Goal: Task Accomplishment & Management: Manage account settings

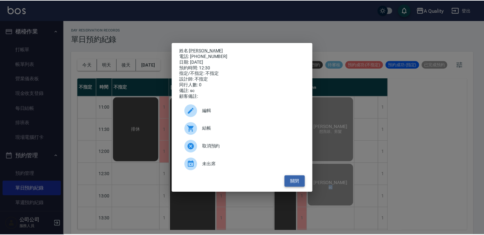
scroll to position [32, 0]
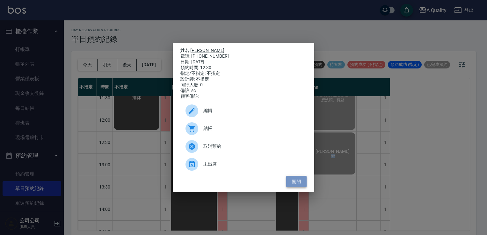
drag, startPoint x: 294, startPoint y: 183, endPoint x: 265, endPoint y: 162, distance: 35.5
click at [294, 182] on button "關閉" at bounding box center [296, 182] width 20 height 12
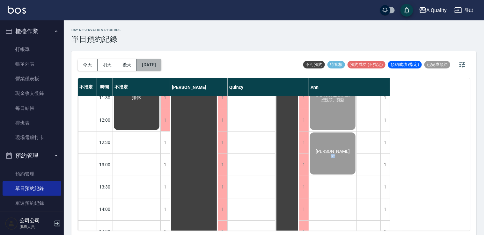
click at [161, 66] on button "[DATE]" at bounding box center [149, 65] width 24 height 12
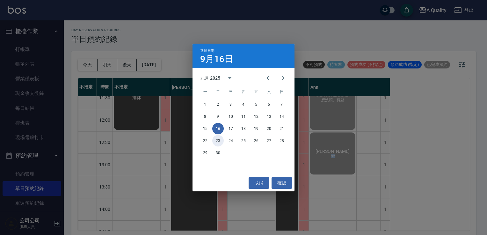
click at [216, 142] on button "23" at bounding box center [217, 140] width 11 height 11
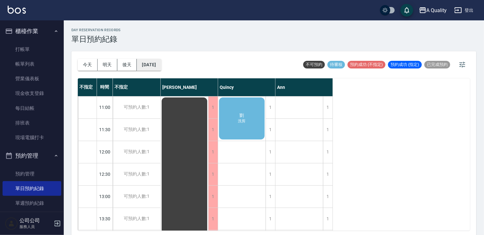
click at [161, 64] on button "[DATE]" at bounding box center [149, 65] width 24 height 12
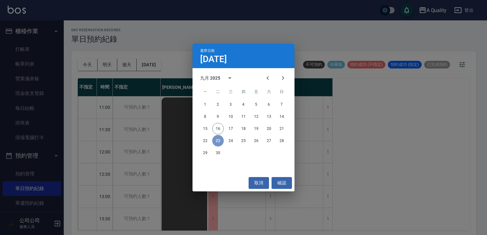
click at [216, 142] on button "23" at bounding box center [217, 140] width 11 height 11
drag, startPoint x: 220, startPoint y: 143, endPoint x: 259, endPoint y: 158, distance: 41.5
click at [221, 143] on button "23" at bounding box center [217, 140] width 11 height 11
click at [260, 179] on button "取消" at bounding box center [258, 183] width 20 height 12
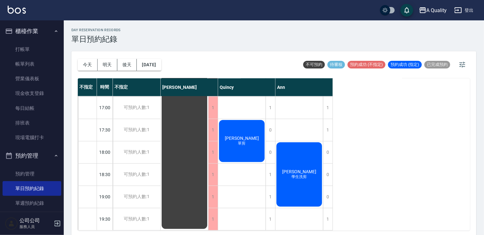
scroll to position [144, 0]
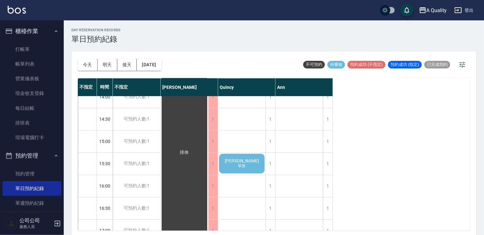
click at [256, 161] on div "林貴容 單剪" at bounding box center [241, 164] width 47 height 22
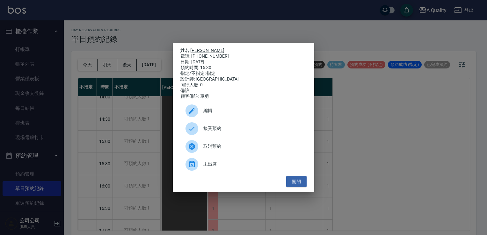
click at [214, 110] on span "編輯" at bounding box center [252, 110] width 98 height 7
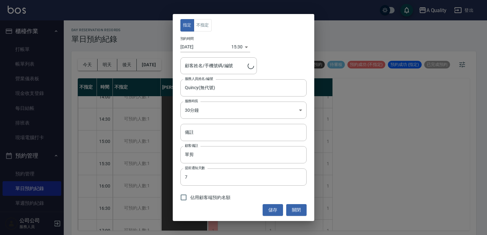
type input "林貴容/0937452736/000126"
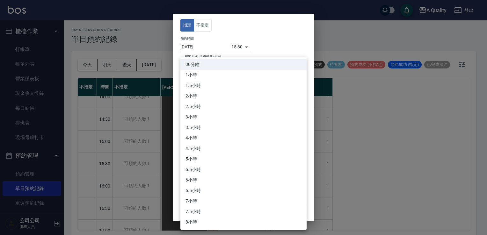
click at [204, 107] on body "A Quality 登出 櫃檯作業 打帳單 帳單列表 營業儀表板 現金收支登錄 每日結帳 排班表 現場電腦打卡 預約管理 預約管理 單日預約紀錄 單週預約紀錄…" at bounding box center [243, 118] width 487 height 237
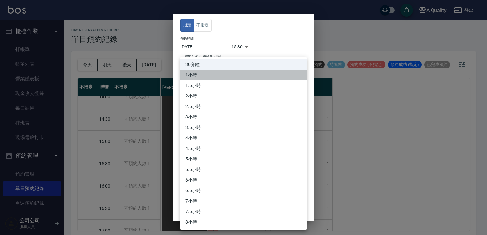
click at [198, 77] on li "1小時" at bounding box center [243, 75] width 126 height 11
type input "2"
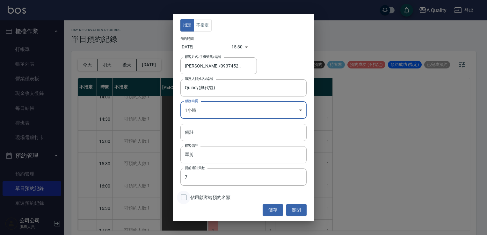
click at [187, 198] on input "佔用顧客端預約名額" at bounding box center [183, 197] width 13 height 13
checkbox input "true"
click at [276, 212] on button "儲存" at bounding box center [273, 210] width 20 height 12
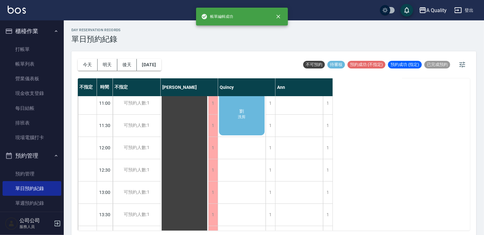
scroll to position [0, 0]
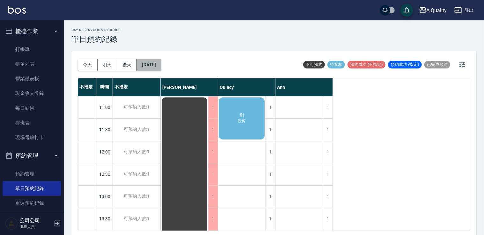
click at [161, 67] on button "[DATE]" at bounding box center [149, 65] width 24 height 12
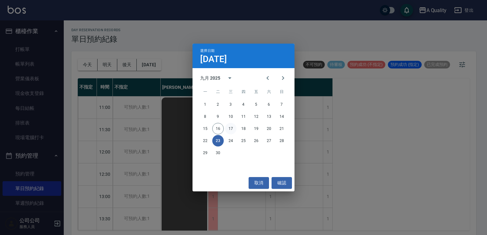
click at [228, 128] on button "17" at bounding box center [230, 128] width 11 height 11
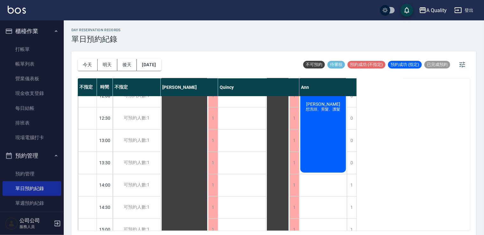
scroll to position [64, 0]
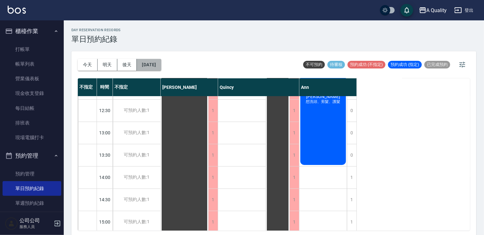
click at [159, 63] on button "2025/09/17" at bounding box center [149, 65] width 24 height 12
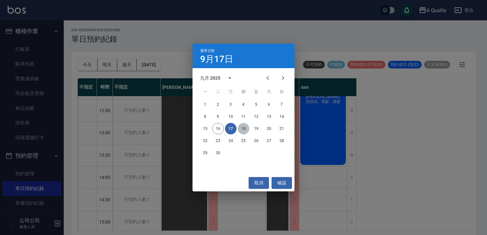
click at [245, 125] on button "18" at bounding box center [243, 128] width 11 height 11
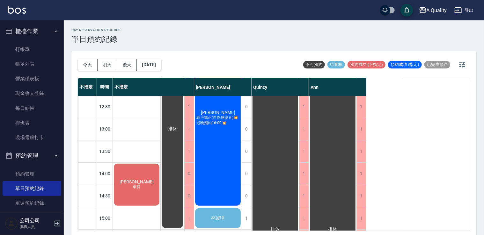
scroll to position [64, 0]
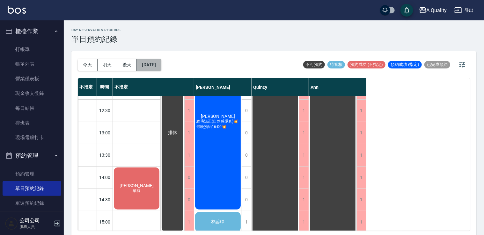
click at [158, 59] on button "2025/09/18" at bounding box center [149, 65] width 24 height 12
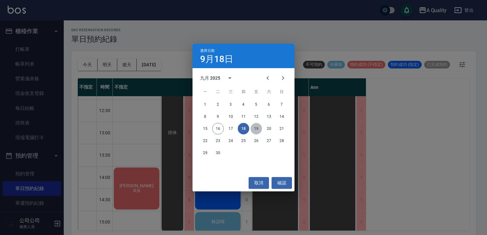
click at [259, 128] on button "19" at bounding box center [255, 128] width 11 height 11
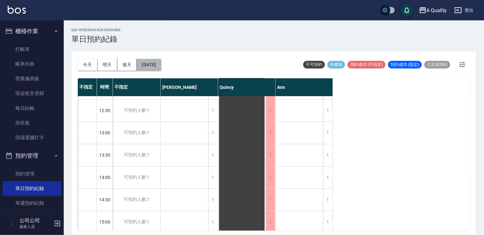
click at [157, 64] on button "2025/09/19" at bounding box center [149, 65] width 24 height 12
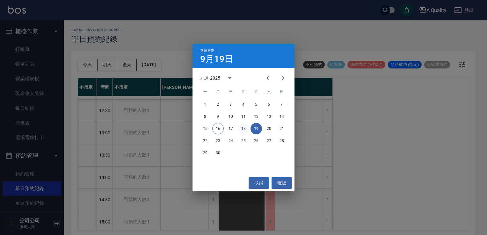
click at [246, 128] on button "18" at bounding box center [243, 128] width 11 height 11
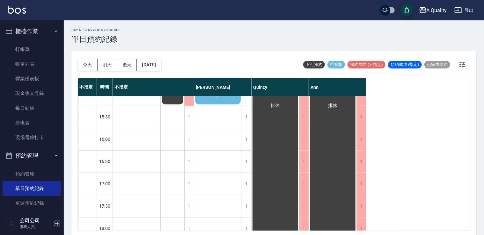
scroll to position [127, 0]
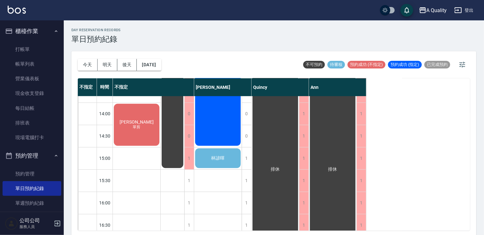
click at [232, 158] on div "林諺暉" at bounding box center [217, 159] width 47 height 22
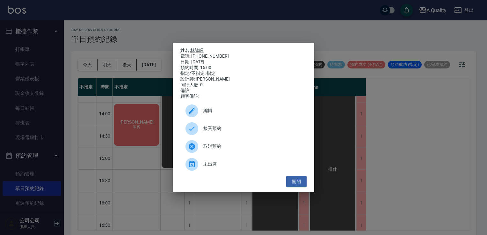
click at [212, 132] on span "接受預約" at bounding box center [252, 128] width 98 height 7
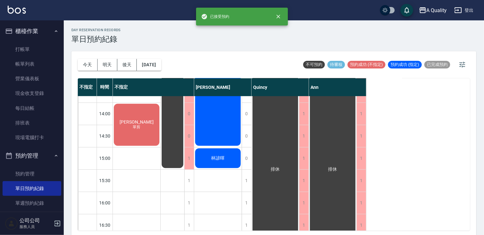
click at [226, 160] on div "林諺暉" at bounding box center [217, 159] width 47 height 22
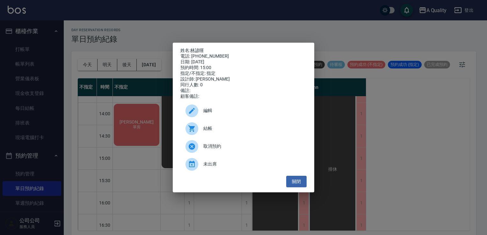
click at [209, 112] on span "編輯" at bounding box center [252, 110] width 98 height 7
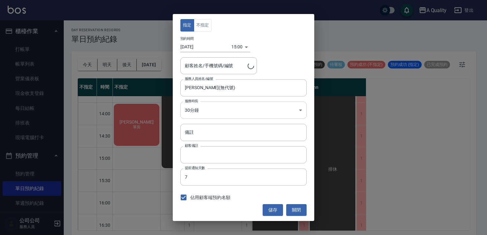
type input "林諺暉/0982004252/"
click at [204, 109] on body "A Quality 登出 櫃檯作業 打帳單 帳單列表 營業儀表板 現金收支登錄 每日結帳 排班表 現場電腦打卡 預約管理 預約管理 單日預約紀錄 單週預約紀錄…" at bounding box center [243, 118] width 487 height 237
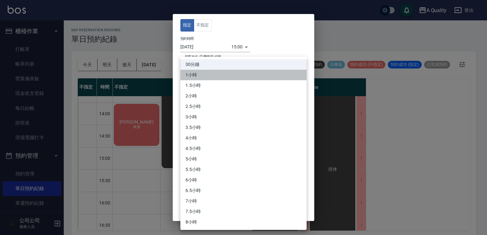
click at [198, 76] on li "1小時" at bounding box center [243, 75] width 126 height 11
type input "2"
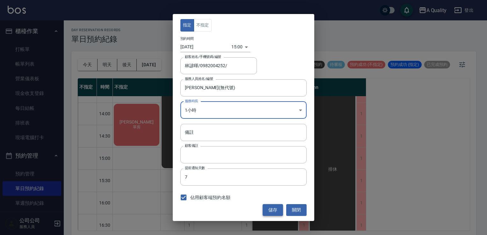
click at [272, 211] on button "儲存" at bounding box center [273, 210] width 20 height 12
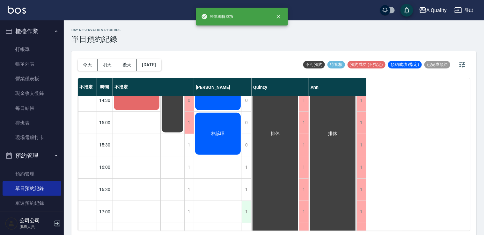
scroll to position [191, 0]
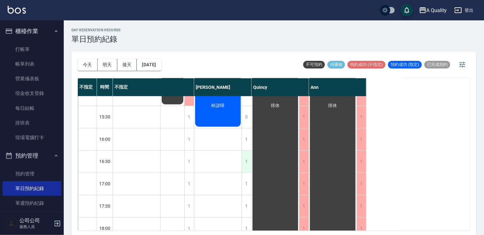
click at [246, 161] on div "1" at bounding box center [246, 162] width 10 height 22
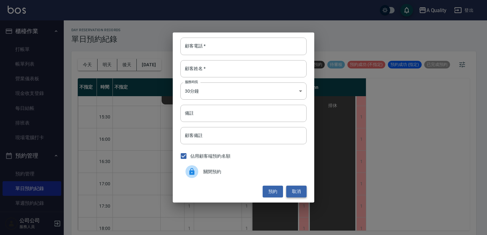
click at [299, 187] on button "取消" at bounding box center [296, 192] width 20 height 12
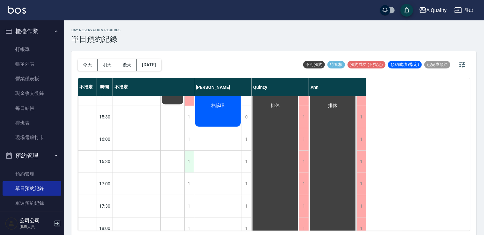
click at [185, 164] on div "1" at bounding box center [189, 162] width 10 height 22
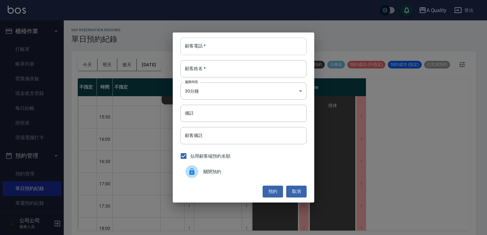
click at [205, 42] on input "顧客電話   *" at bounding box center [243, 46] width 126 height 17
type input "0933136341"
click at [202, 71] on input "顧客姓名   *" at bounding box center [243, 68] width 126 height 17
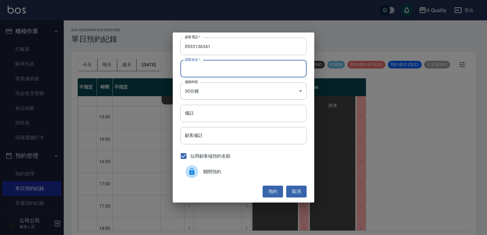
click at [217, 75] on input "顧客姓名   *" at bounding box center [243, 68] width 126 height 17
type input "v"
type input "蕭s"
click at [212, 87] on body "A Quality 登出 櫃檯作業 打帳單 帳單列表 營業儀表板 現金收支登錄 每日結帳 排班表 現場電腦打卡 預約管理 預約管理 單日預約紀錄 單週預約紀錄…" at bounding box center [243, 118] width 487 height 237
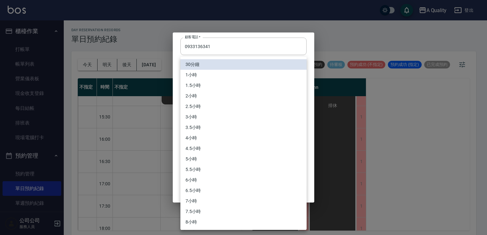
click at [194, 77] on li "1小時" at bounding box center [243, 75] width 126 height 11
type input "2"
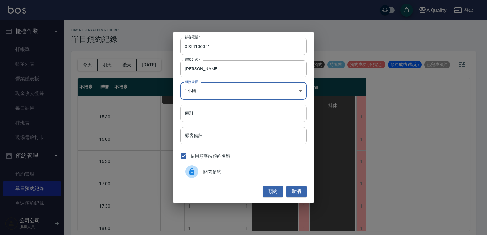
click at [201, 117] on input "備註" at bounding box center [243, 113] width 126 height 17
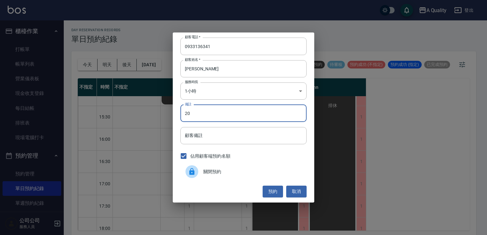
type input "2"
type input "單剪"
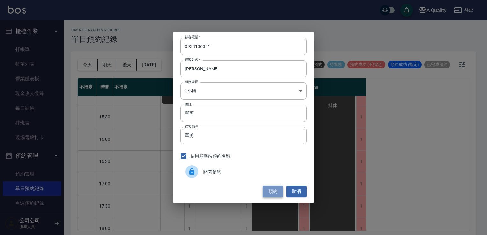
click at [272, 191] on button "預約" at bounding box center [273, 192] width 20 height 12
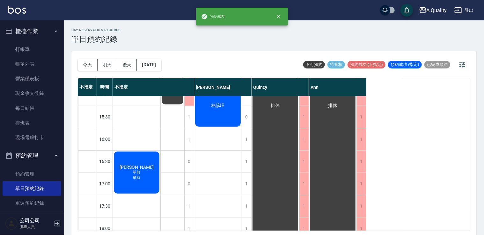
click at [139, 177] on span "單剪" at bounding box center [137, 177] width 10 height 5
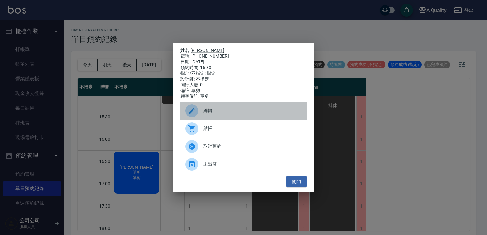
click at [215, 108] on div "編輯" at bounding box center [243, 111] width 126 height 18
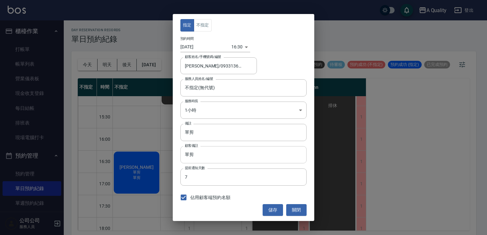
click at [201, 149] on input "單剪" at bounding box center [243, 154] width 126 height 17
click at [159, 160] on div "指定 不指定 預約時間 2025/09/18 16:30 1758184200000 顧客姓名/手機號碼/編號 蕭艷梅/0933136341 顧客姓名/手機號…" at bounding box center [243, 117] width 487 height 235
drag, startPoint x: 295, startPoint y: 210, endPoint x: 255, endPoint y: 198, distance: 42.5
click at [296, 210] on button "關閉" at bounding box center [296, 210] width 20 height 12
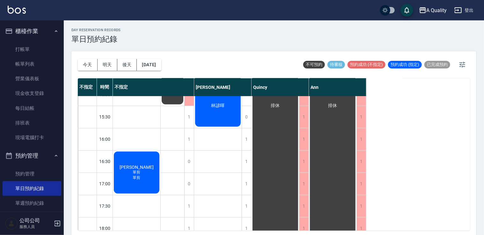
click at [148, 177] on div "蕭艷梅 單剪 單剪" at bounding box center [136, 173] width 47 height 44
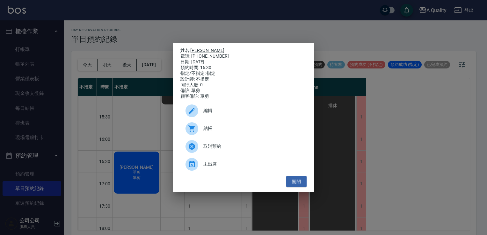
drag, startPoint x: 231, startPoint y: 106, endPoint x: 228, endPoint y: 109, distance: 3.4
click at [228, 109] on div "編輯" at bounding box center [243, 111] width 126 height 18
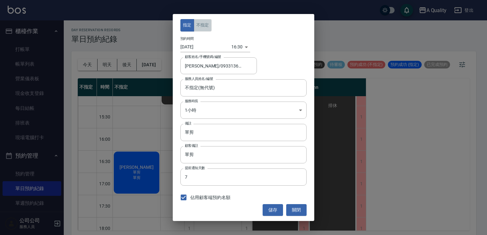
click at [202, 20] on button "不指定" at bounding box center [203, 25] width 18 height 12
click at [279, 209] on button "儲存" at bounding box center [273, 210] width 20 height 12
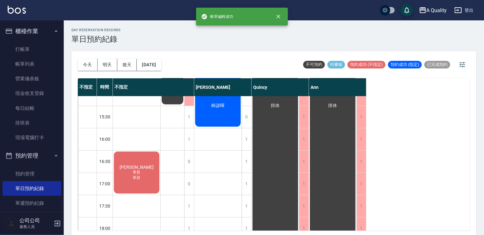
click at [148, 179] on div "蕭艷梅 單剪 單剪" at bounding box center [136, 173] width 47 height 44
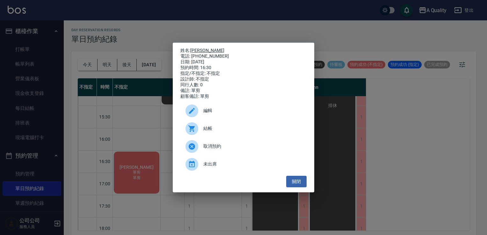
click at [202, 48] on link "[PERSON_NAME]" at bounding box center [207, 50] width 34 height 5
click at [295, 182] on button "關閉" at bounding box center [296, 182] width 20 height 12
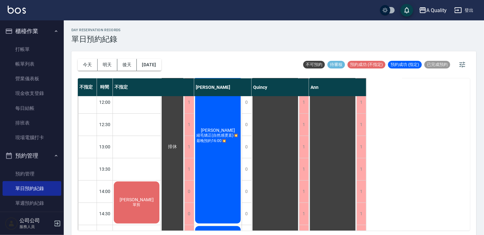
scroll to position [49, 0]
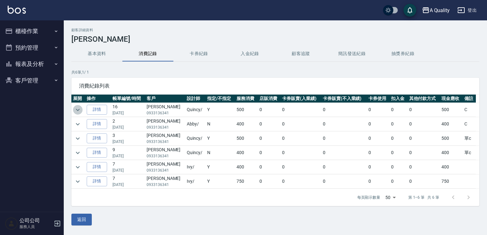
click at [77, 111] on icon "expand row" at bounding box center [78, 110] width 8 height 8
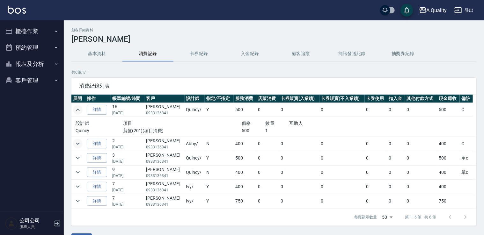
click at [79, 145] on icon "expand row" at bounding box center [78, 144] width 8 height 8
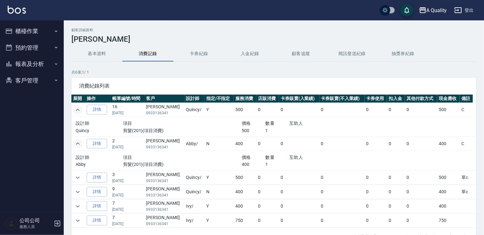
click at [78, 148] on button "expand row" at bounding box center [78, 144] width 10 height 10
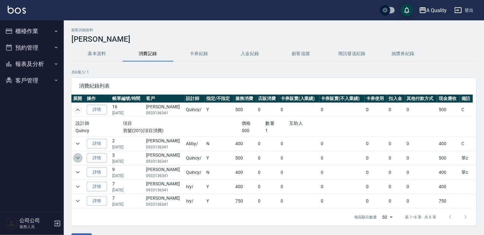
click at [80, 157] on icon "expand row" at bounding box center [78, 158] width 8 height 8
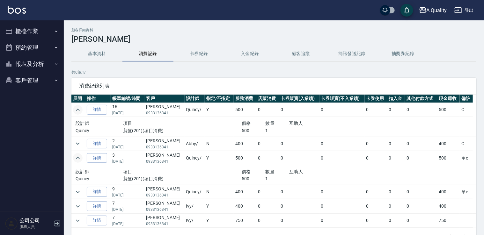
click at [76, 157] on icon "expand row" at bounding box center [78, 158] width 4 height 2
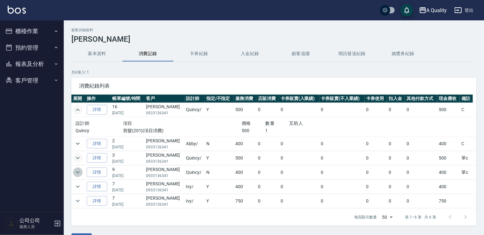
click at [82, 173] on button "expand row" at bounding box center [78, 173] width 10 height 10
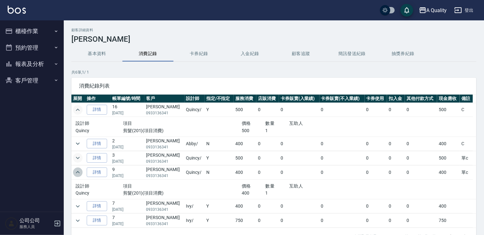
click at [82, 173] on button "expand row" at bounding box center [78, 173] width 10 height 10
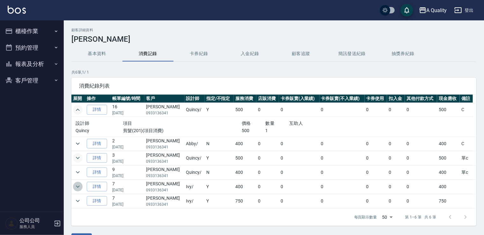
click at [78, 187] on icon "expand row" at bounding box center [78, 187] width 8 height 8
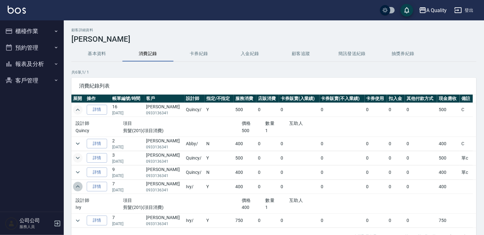
click at [77, 187] on icon "expand row" at bounding box center [78, 187] width 8 height 8
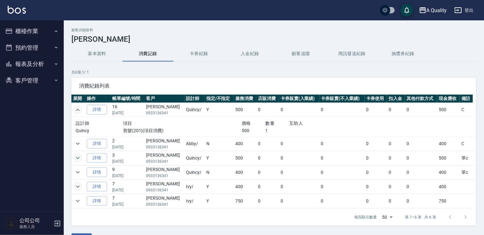
click at [76, 106] on icon "expand row" at bounding box center [78, 110] width 8 height 8
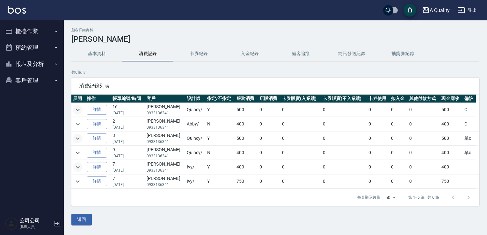
click at [21, 46] on button "預約管理" at bounding box center [32, 48] width 59 height 17
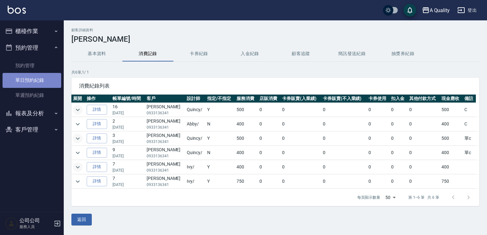
click at [23, 76] on link "單日預約紀錄" at bounding box center [32, 80] width 59 height 15
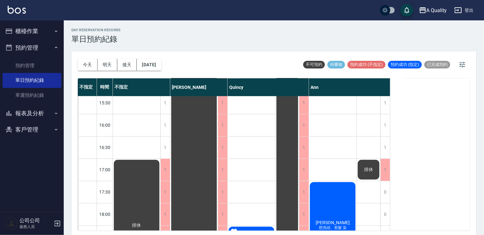
scroll to position [255, 0]
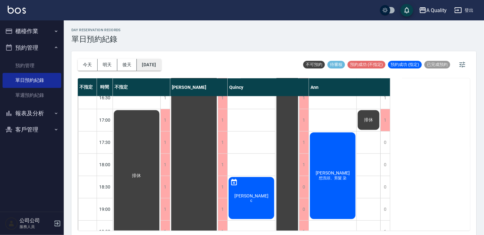
click at [158, 65] on button "[DATE]" at bounding box center [149, 65] width 24 height 12
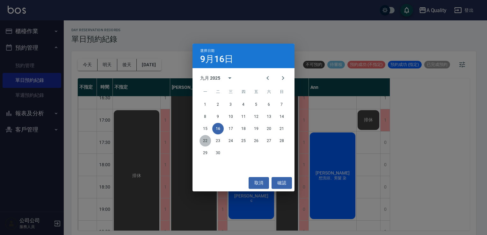
click at [204, 141] on button "22" at bounding box center [204, 140] width 11 height 11
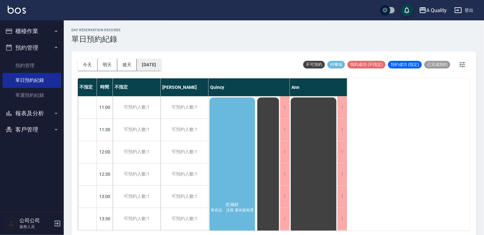
click at [144, 66] on button "[DATE]" at bounding box center [149, 65] width 24 height 12
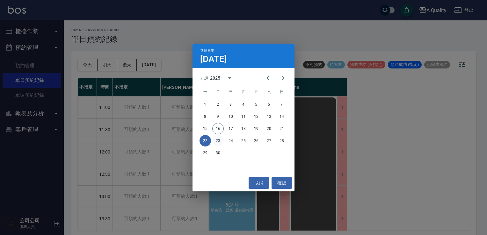
click at [214, 140] on button "23" at bounding box center [217, 140] width 11 height 11
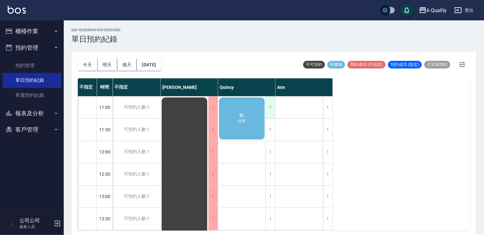
click at [268, 105] on div "1" at bounding box center [270, 108] width 10 height 22
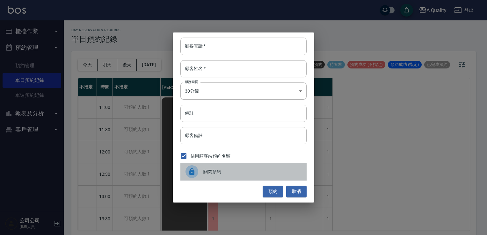
click at [222, 176] on div "關閉預約" at bounding box center [243, 172] width 126 height 18
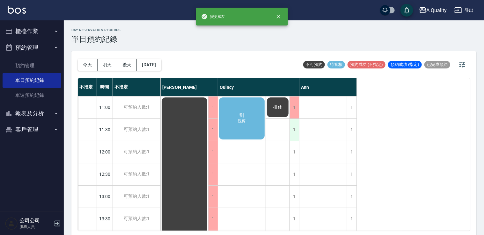
click at [290, 128] on div "1" at bounding box center [294, 130] width 10 height 22
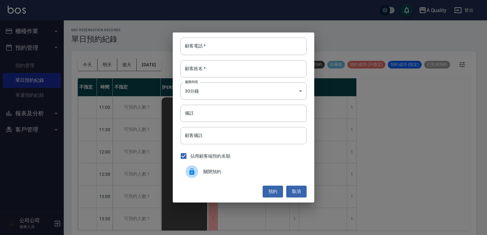
click at [224, 165] on div "關閉預約" at bounding box center [243, 172] width 126 height 18
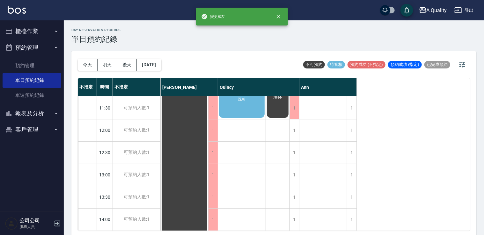
scroll to position [127, 0]
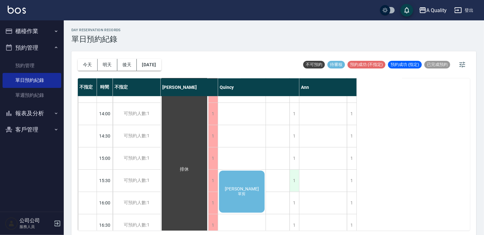
click at [292, 180] on div "1" at bounding box center [294, 181] width 10 height 22
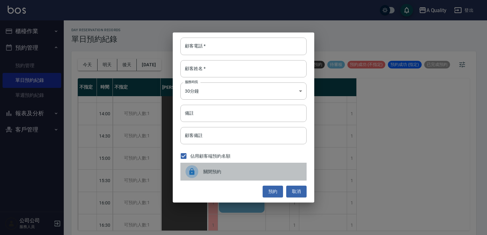
click at [234, 174] on span "關閉預約" at bounding box center [252, 172] width 98 height 7
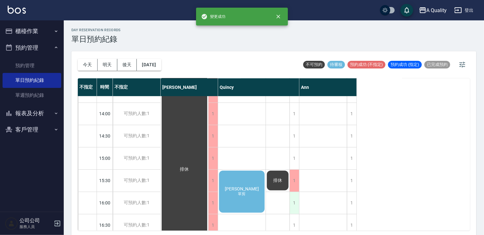
click at [292, 206] on div "1" at bounding box center [294, 203] width 10 height 22
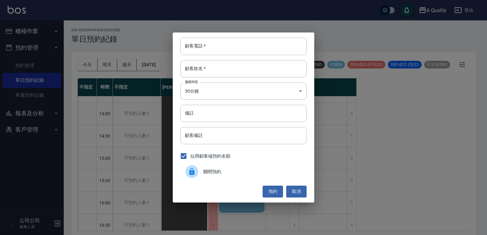
click at [237, 177] on div "關閉預約" at bounding box center [243, 172] width 126 height 18
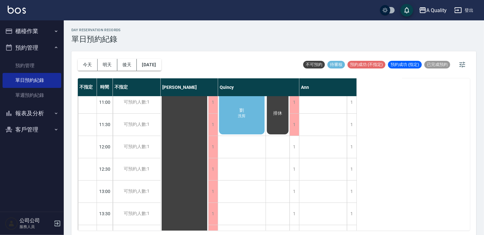
scroll to position [0, 0]
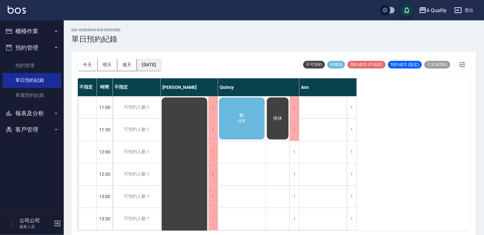
click at [160, 61] on button "[DATE]" at bounding box center [149, 65] width 24 height 12
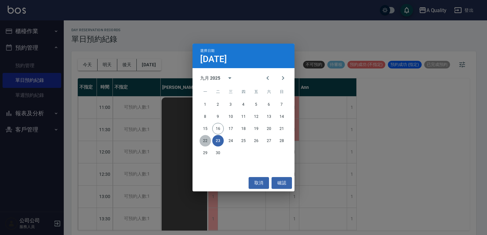
click at [208, 143] on button "22" at bounding box center [204, 140] width 11 height 11
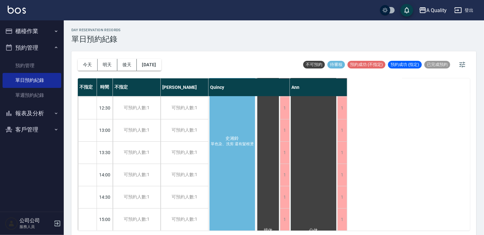
scroll to position [159, 0]
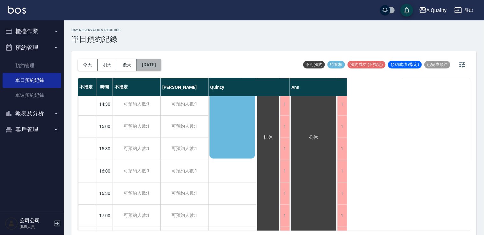
click at [151, 66] on button "[DATE]" at bounding box center [149, 65] width 24 height 12
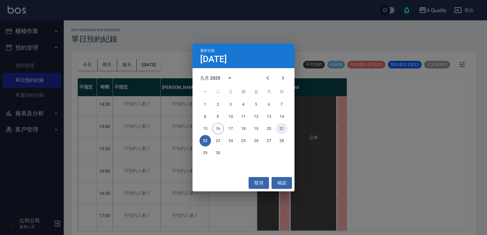
click at [285, 129] on button "21" at bounding box center [281, 128] width 11 height 11
